Goal: Task Accomplishment & Management: Use online tool/utility

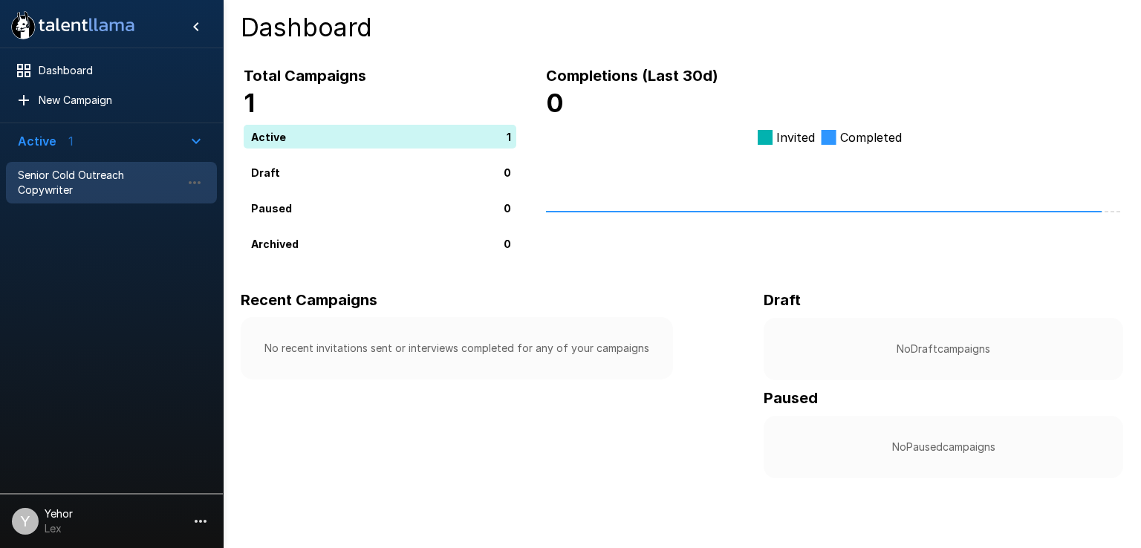
click at [43, 175] on span "Senior Cold Outreach Copywriter" at bounding box center [99, 183] width 163 height 30
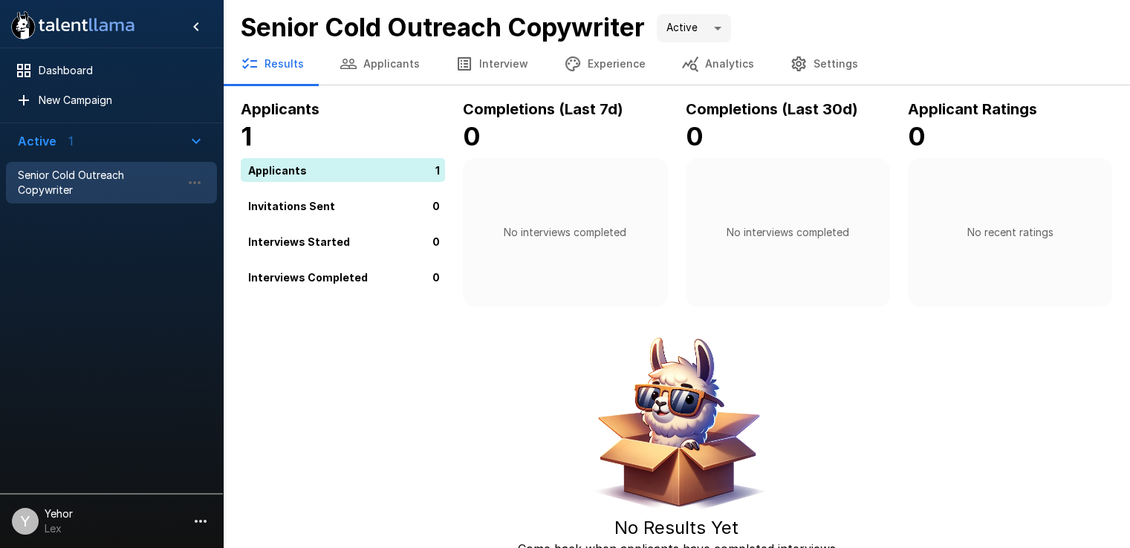
click at [51, 500] on li "Y Yehor Lex" at bounding box center [111, 519] width 223 height 48
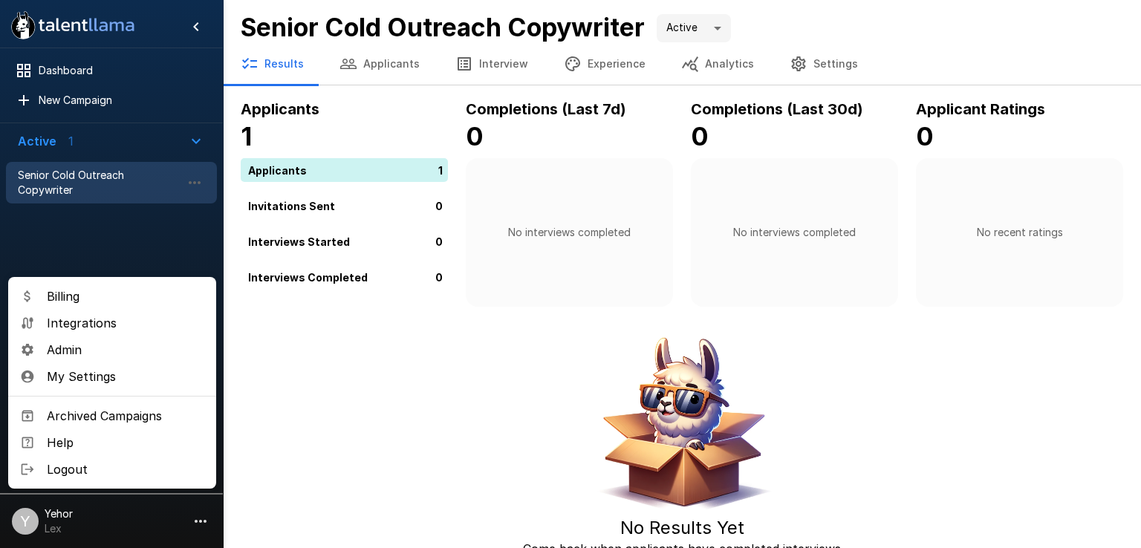
click at [85, 67] on div at bounding box center [570, 274] width 1141 height 548
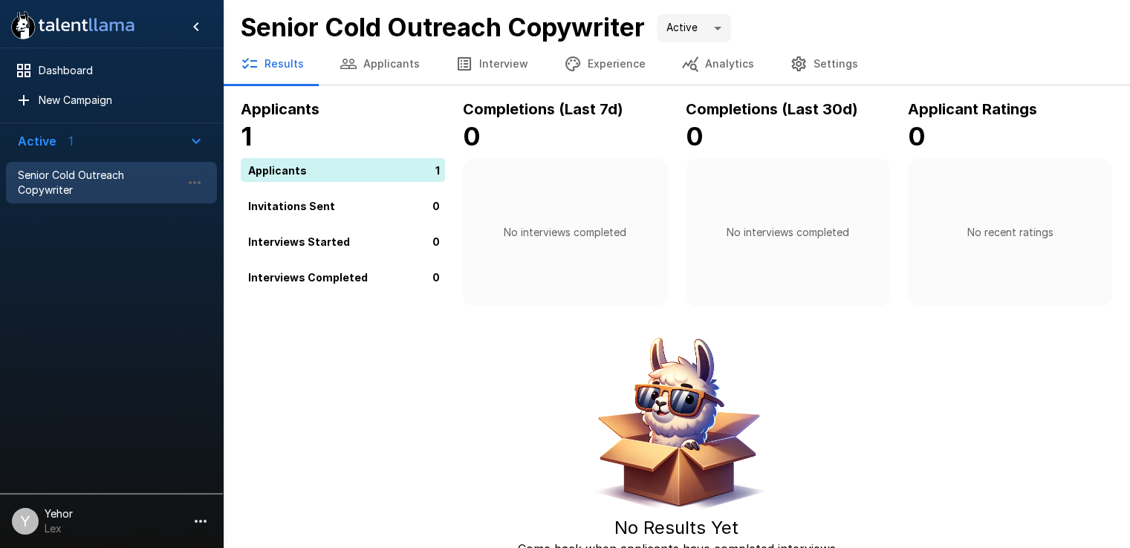
click at [400, 63] on button "Applicants" at bounding box center [380, 64] width 116 height 42
